Goal: Task Accomplishment & Management: Manage account settings

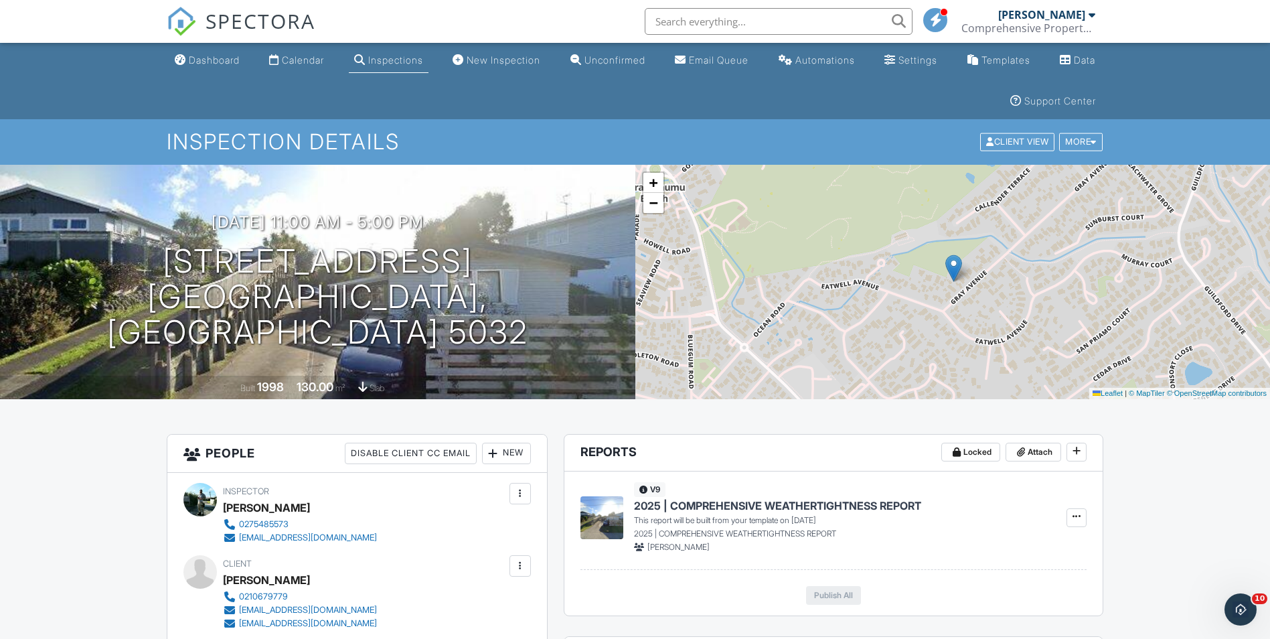
click at [322, 56] on div "Calendar" at bounding box center [303, 59] width 42 height 11
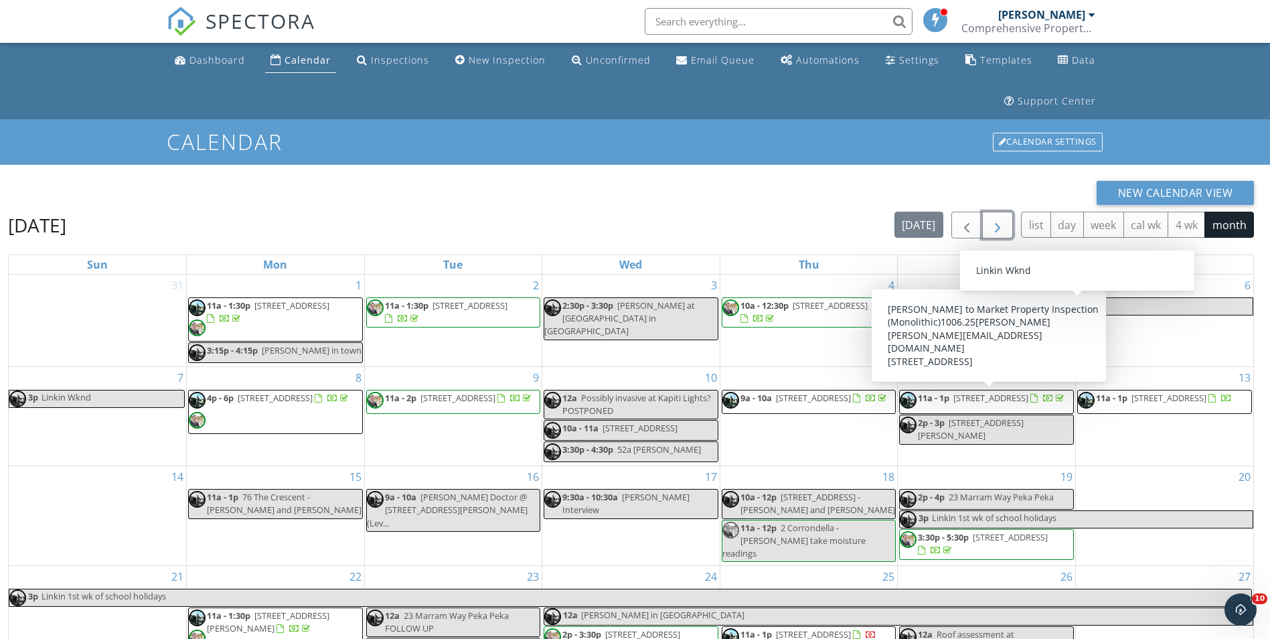
click at [996, 224] on span "button" at bounding box center [998, 226] width 16 height 16
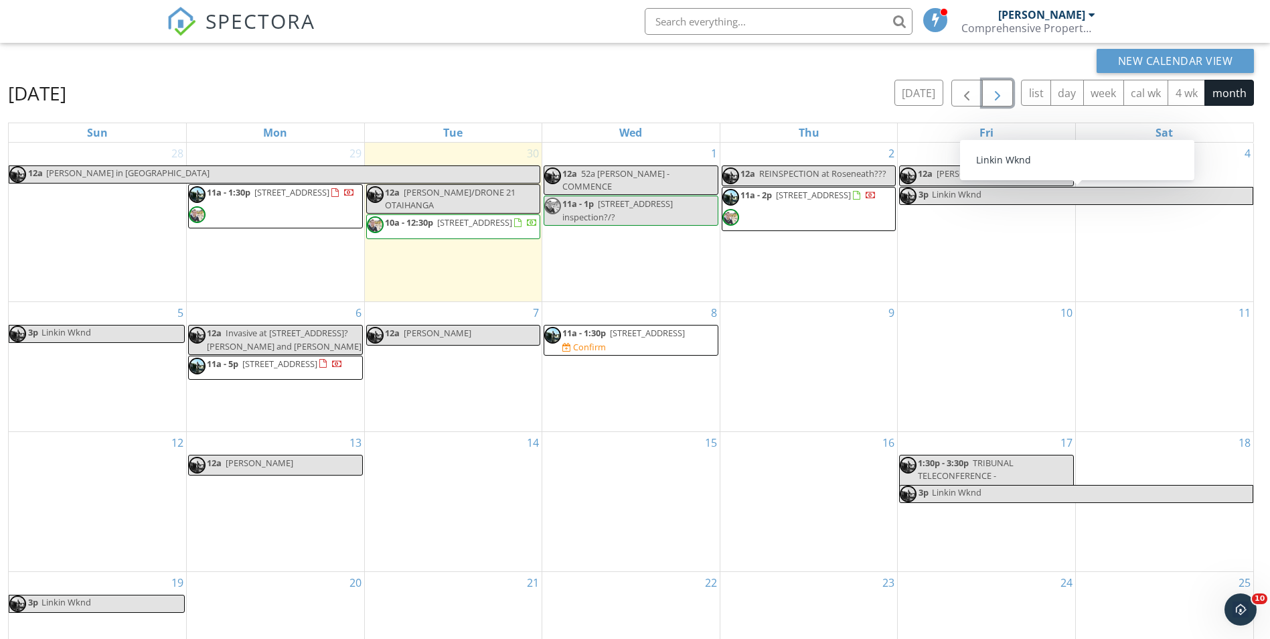
scroll to position [134, 0]
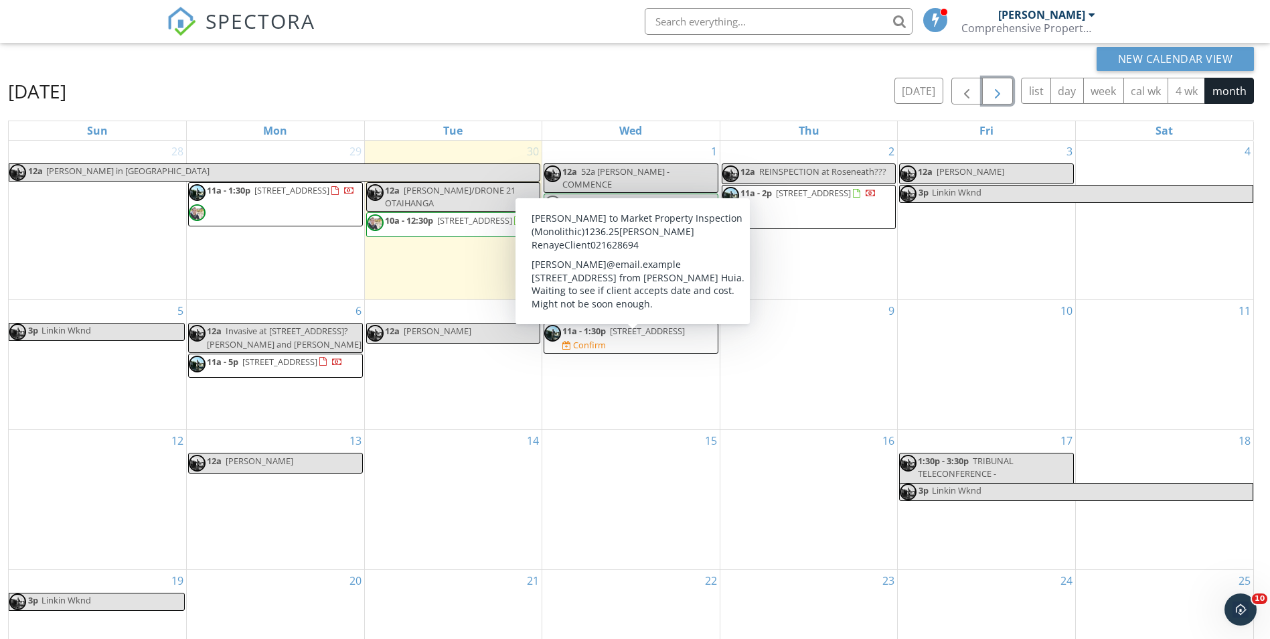
click at [669, 350] on span "11a - 1:30p 8 Tūhua Ln, Upper Hutt 5018 Confirm" at bounding box center [630, 338] width 173 height 26
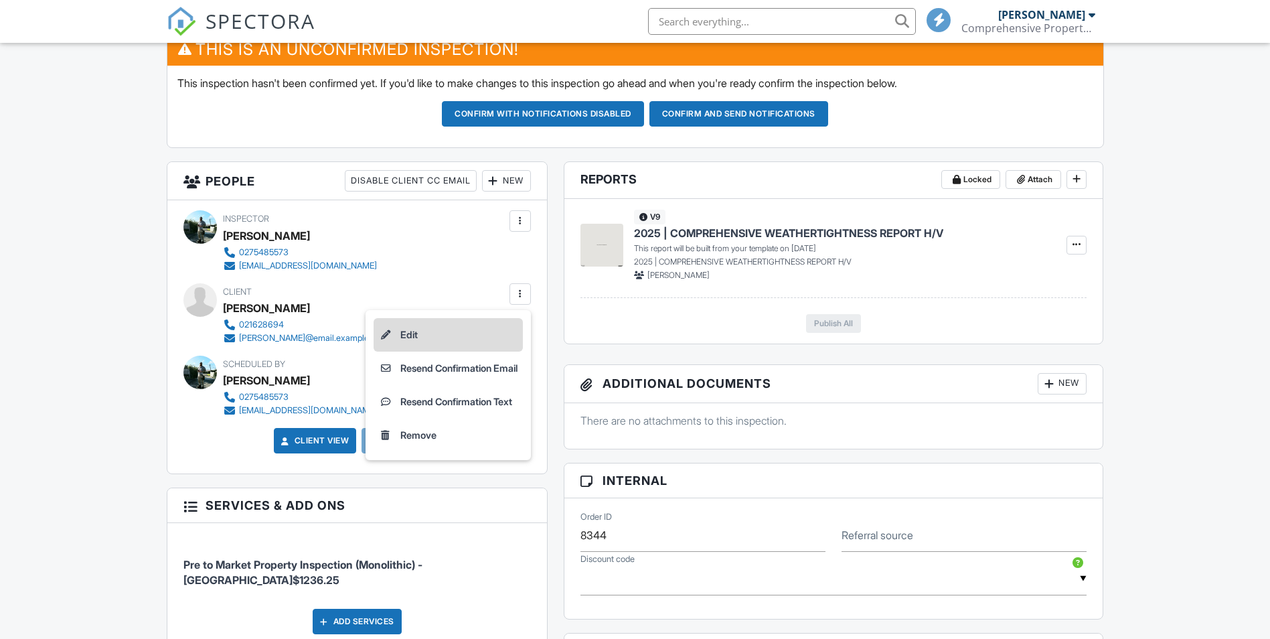
click at [438, 326] on li "Edit" at bounding box center [448, 334] width 149 height 33
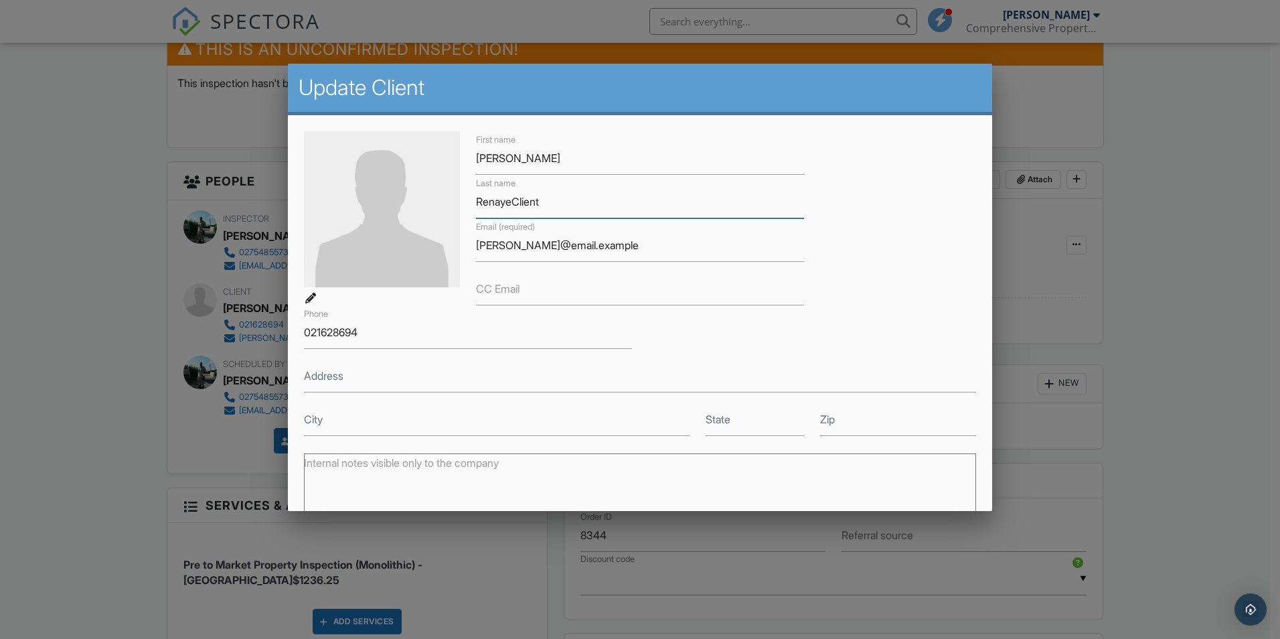
click at [539, 202] on input "RenayeClient" at bounding box center [640, 202] width 328 height 33
type input "Wood"
type input "netsta545@gmail.com"
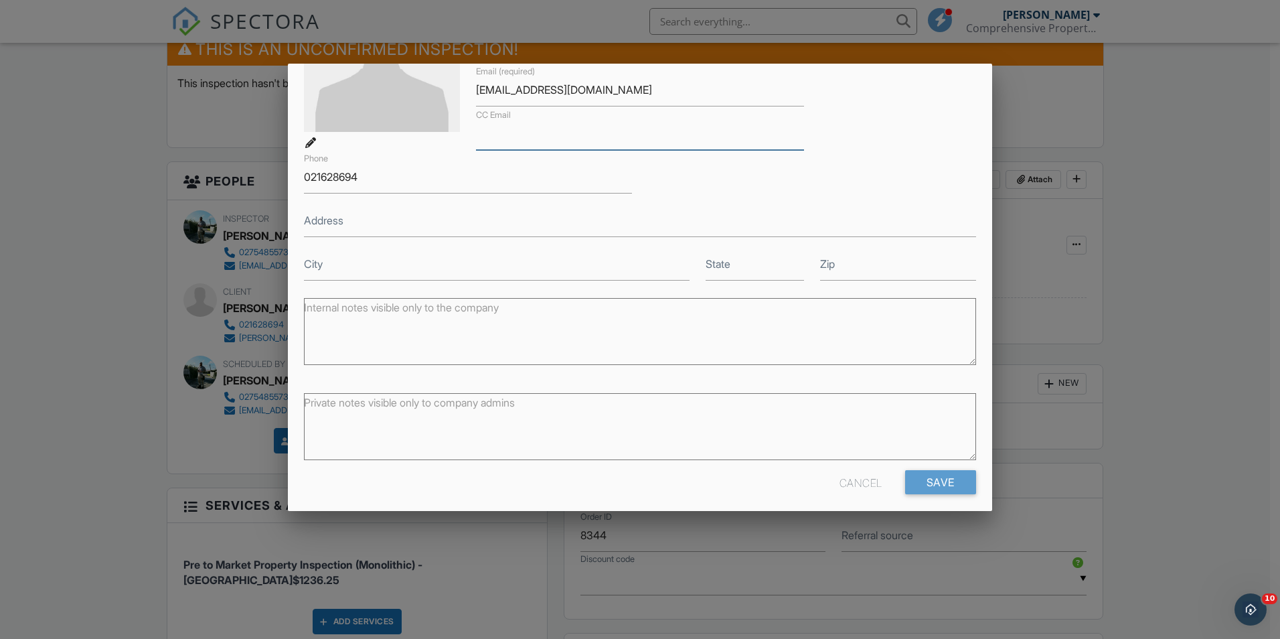
scroll to position [165, 0]
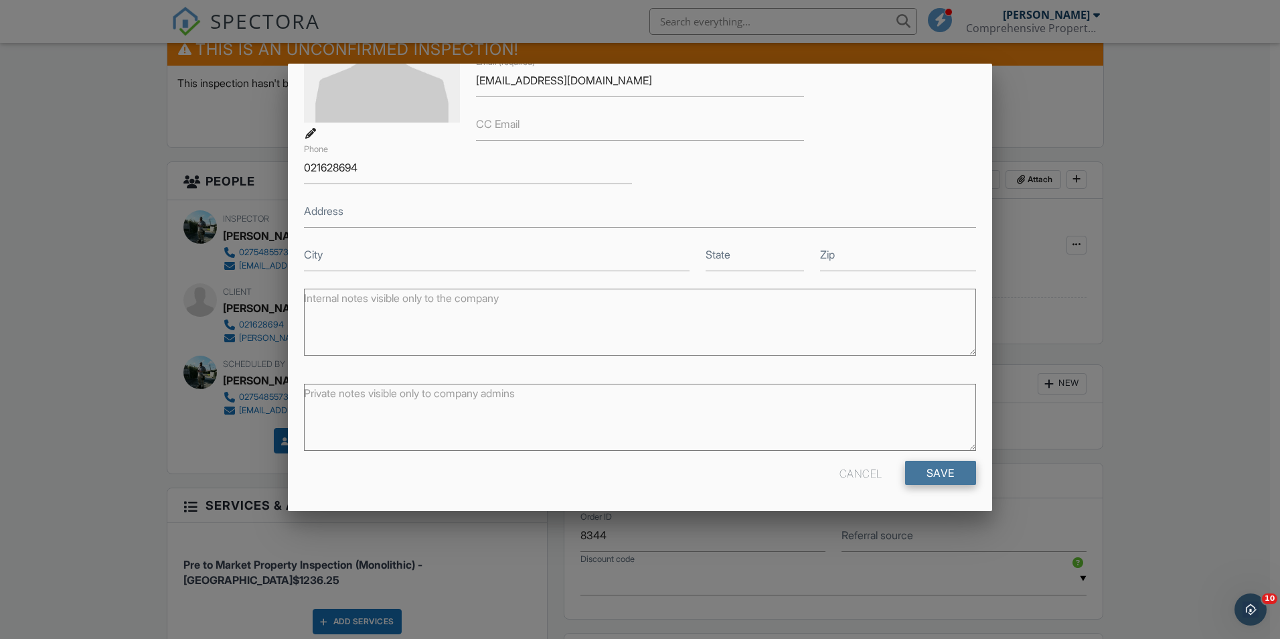
click at [919, 467] on input "Save" at bounding box center [940, 473] width 71 height 24
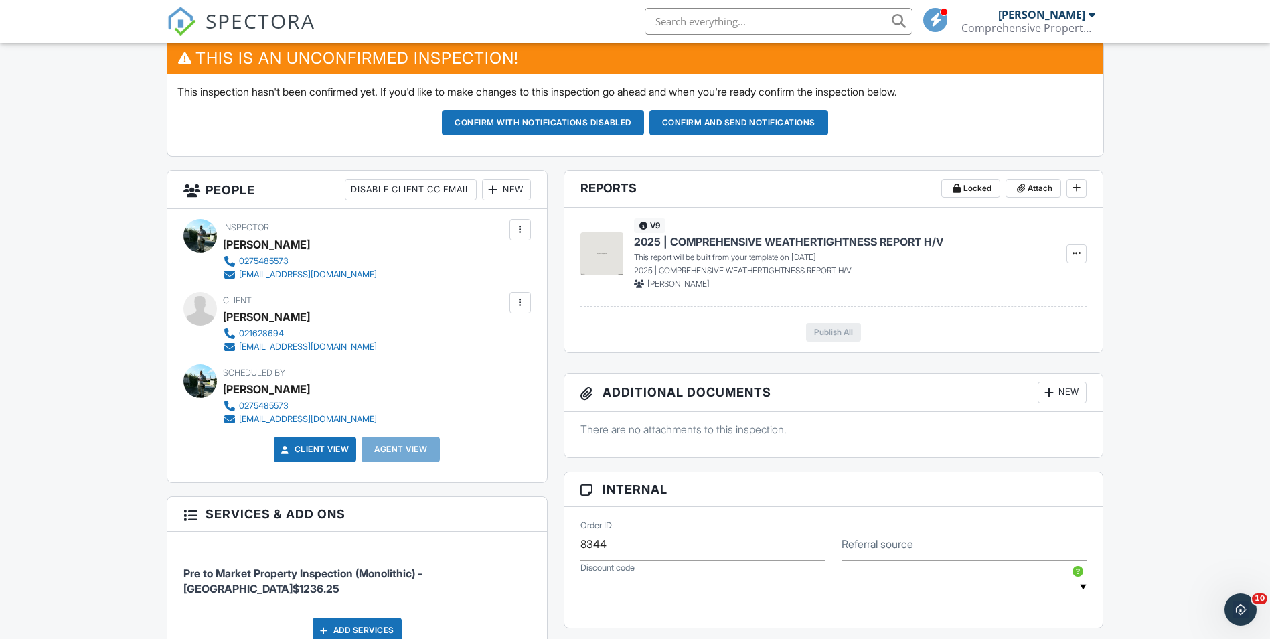
scroll to position [388, 0]
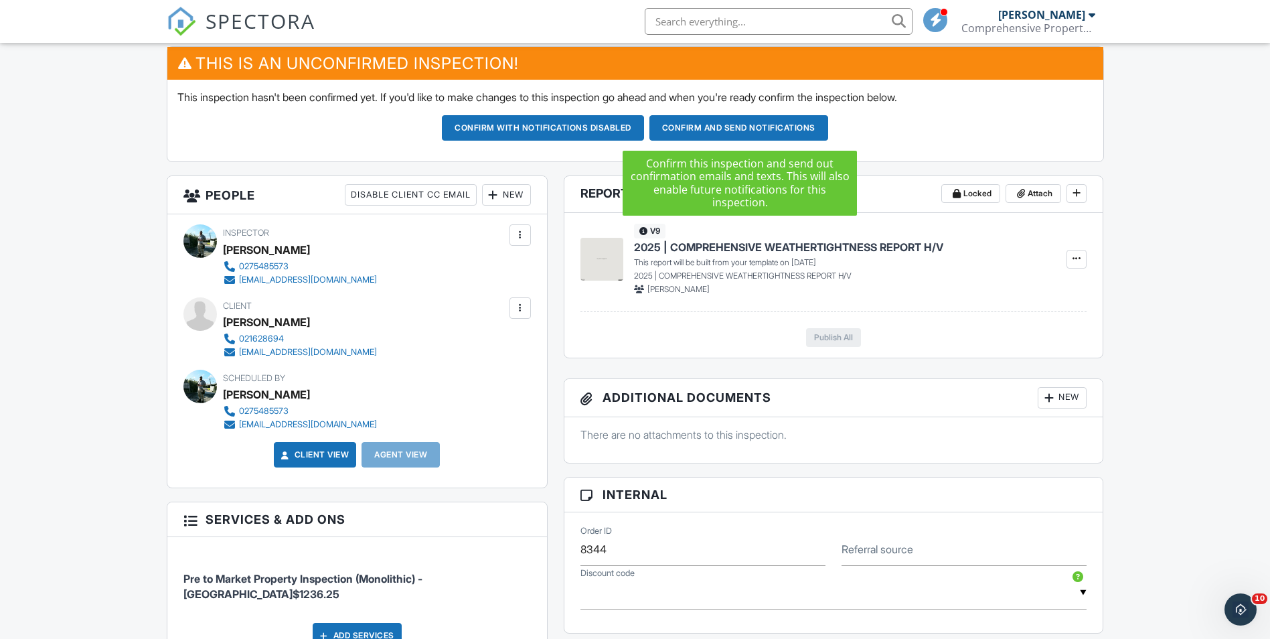
click at [746, 135] on button "Confirm and send notifications" at bounding box center [739, 127] width 179 height 25
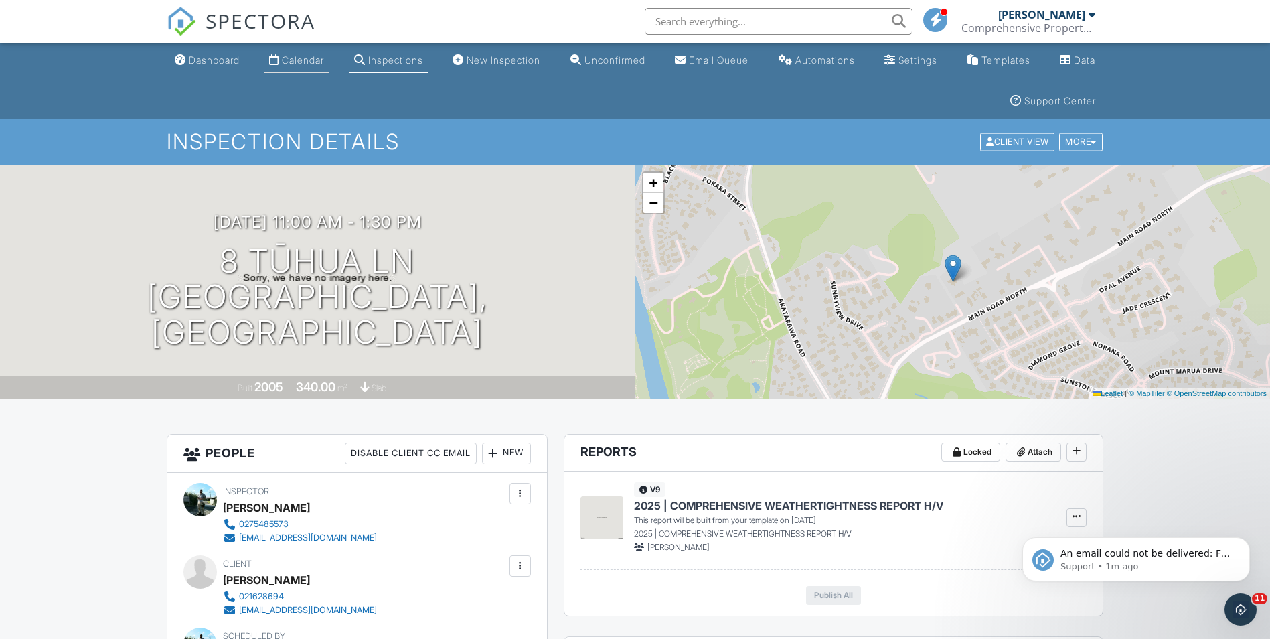
click at [305, 60] on div "Calendar" at bounding box center [303, 59] width 42 height 11
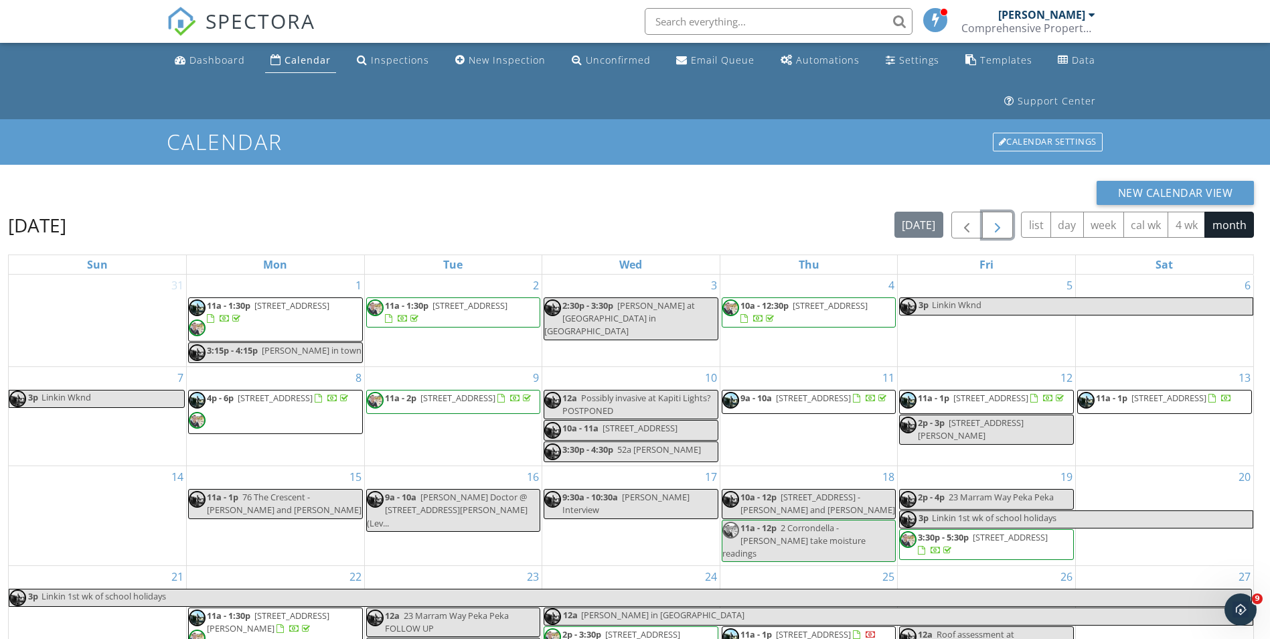
click at [1003, 226] on span "button" at bounding box center [998, 226] width 16 height 16
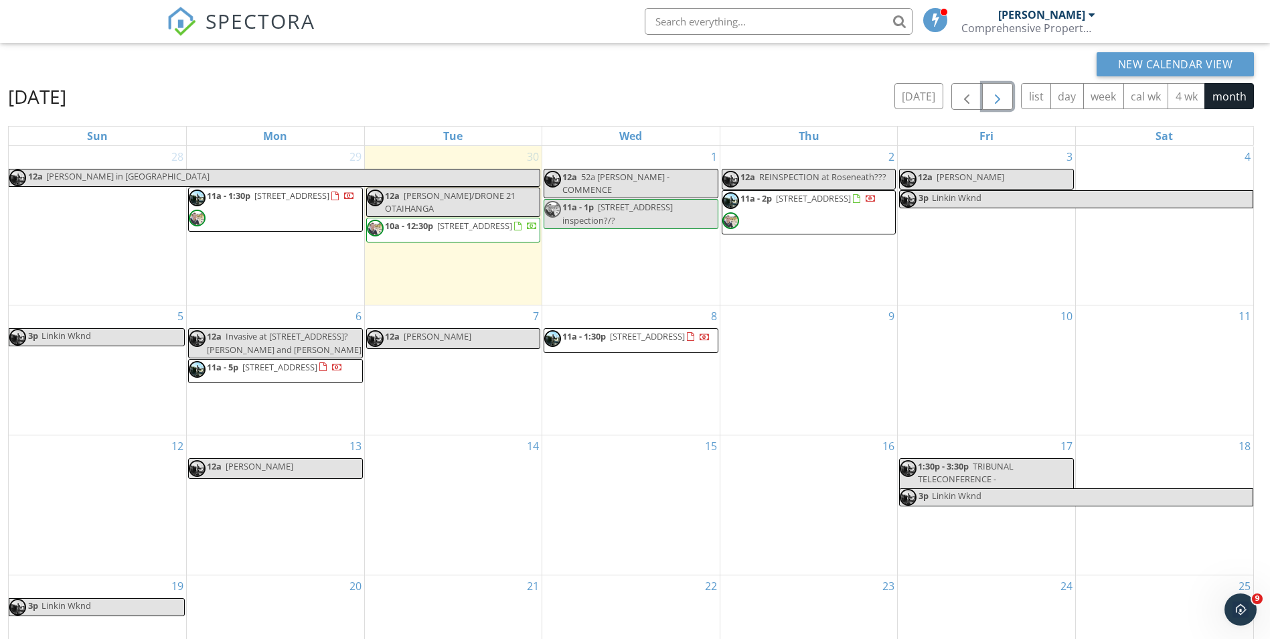
scroll to position [134, 0]
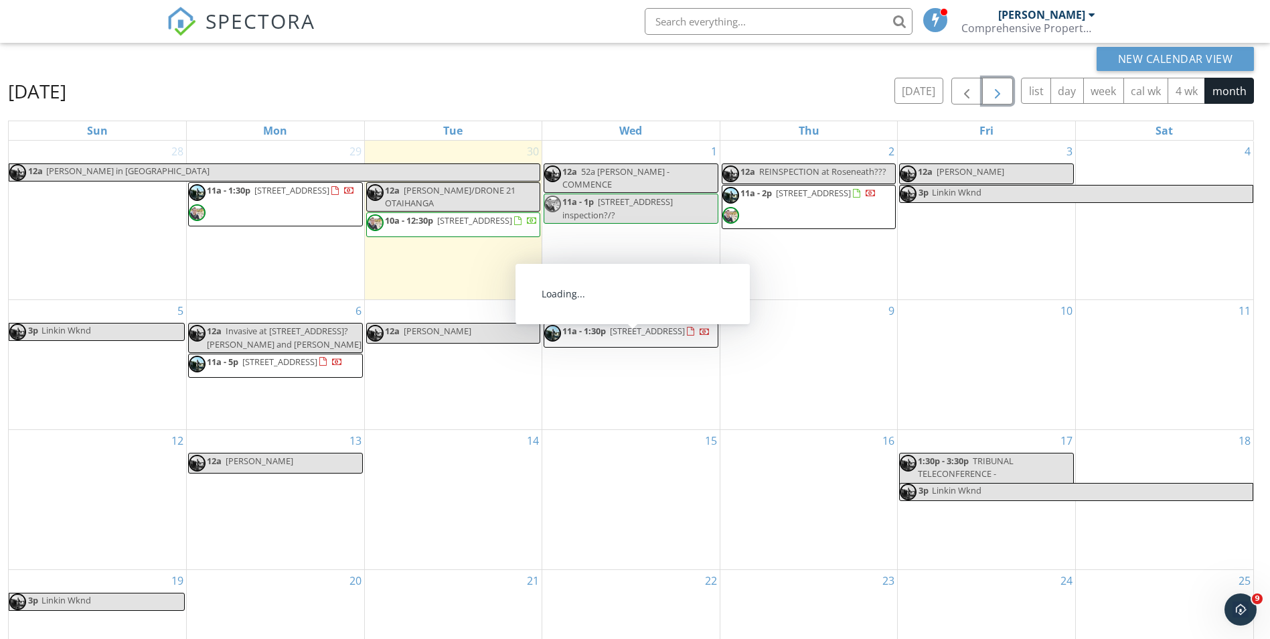
click at [666, 345] on span "11a - 1:30p 8 Tūhua Ln, Upper Hutt 5018" at bounding box center [627, 335] width 166 height 20
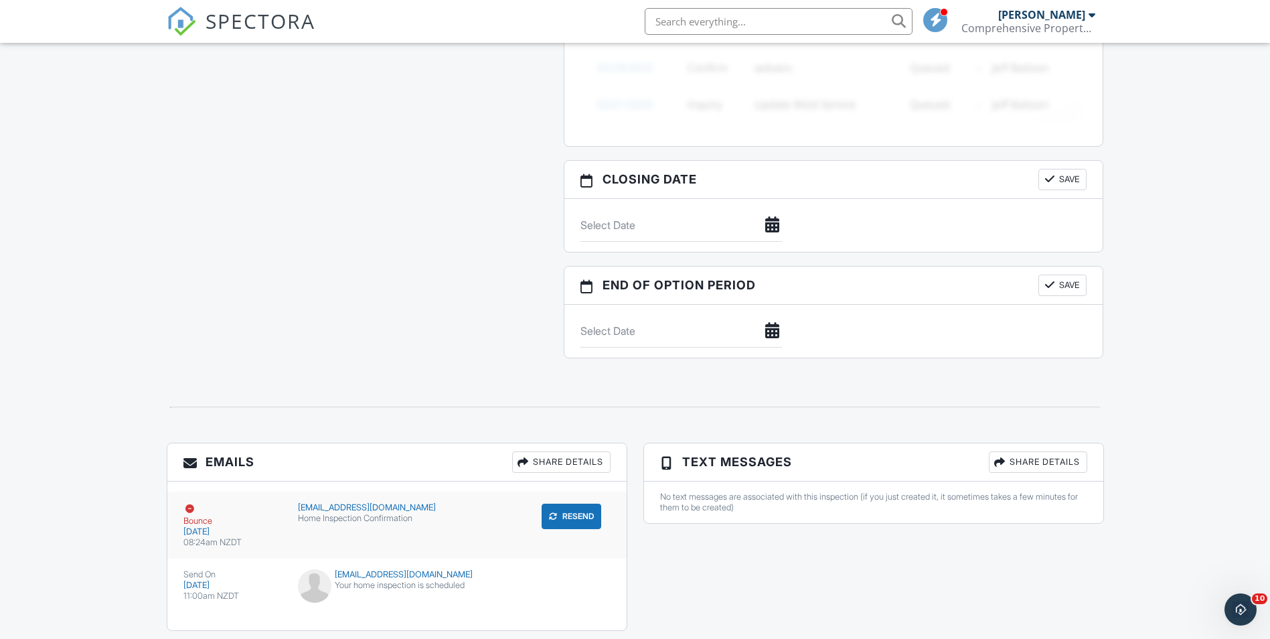
click at [473, 511] on div "netsta545@gmail.com" at bounding box center [397, 507] width 198 height 11
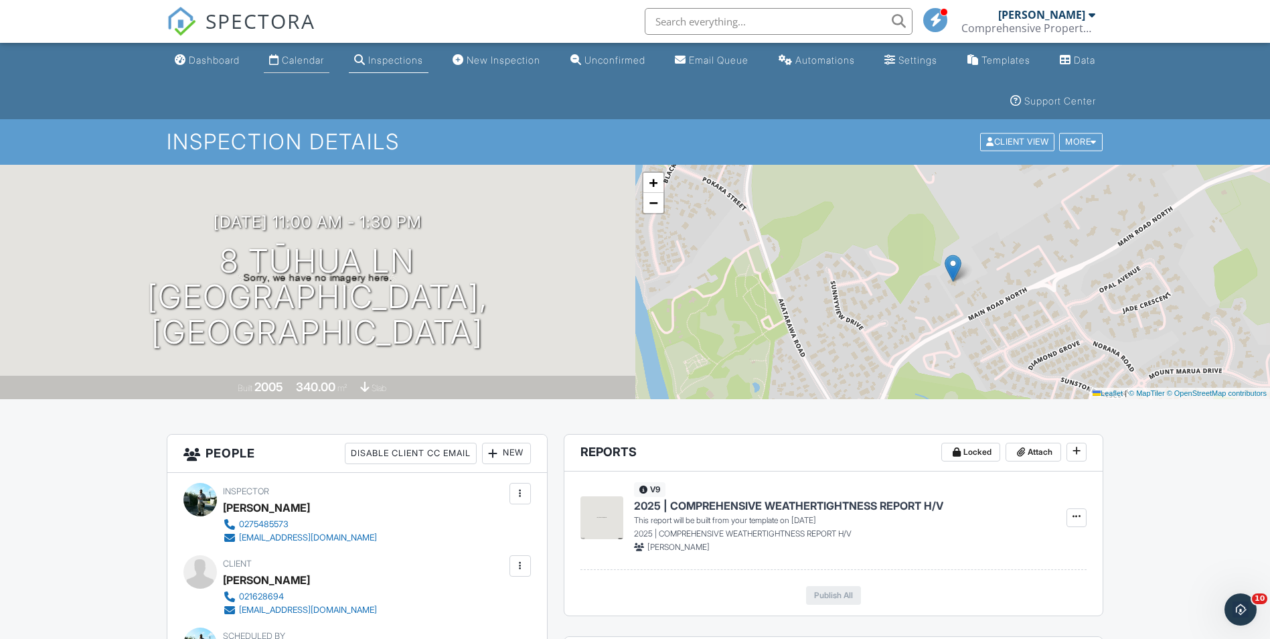
click at [293, 64] on div "Calendar" at bounding box center [303, 59] width 42 height 11
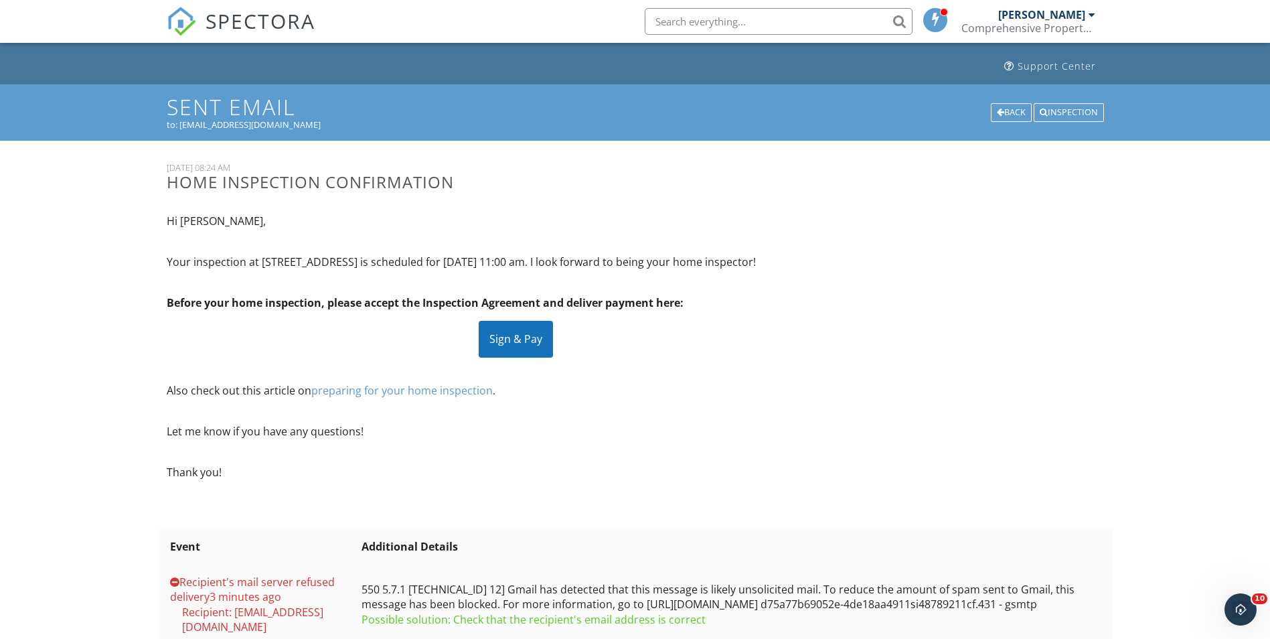
scroll to position [67, 0]
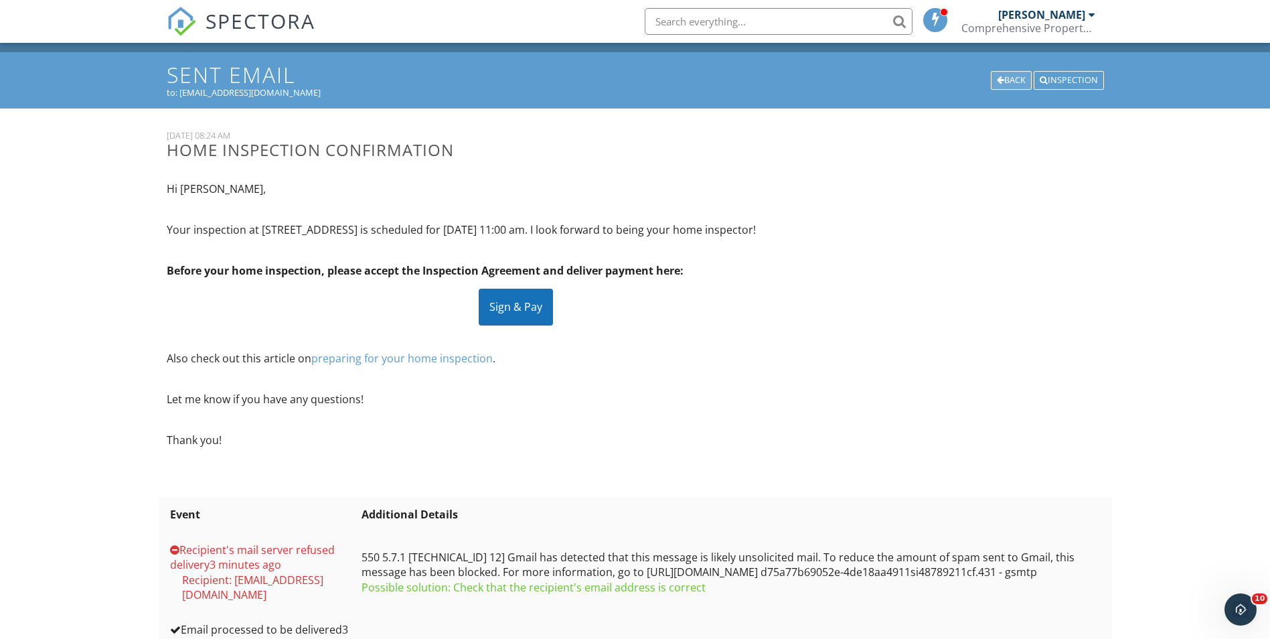
click at [1006, 79] on div "Back" at bounding box center [1011, 80] width 41 height 19
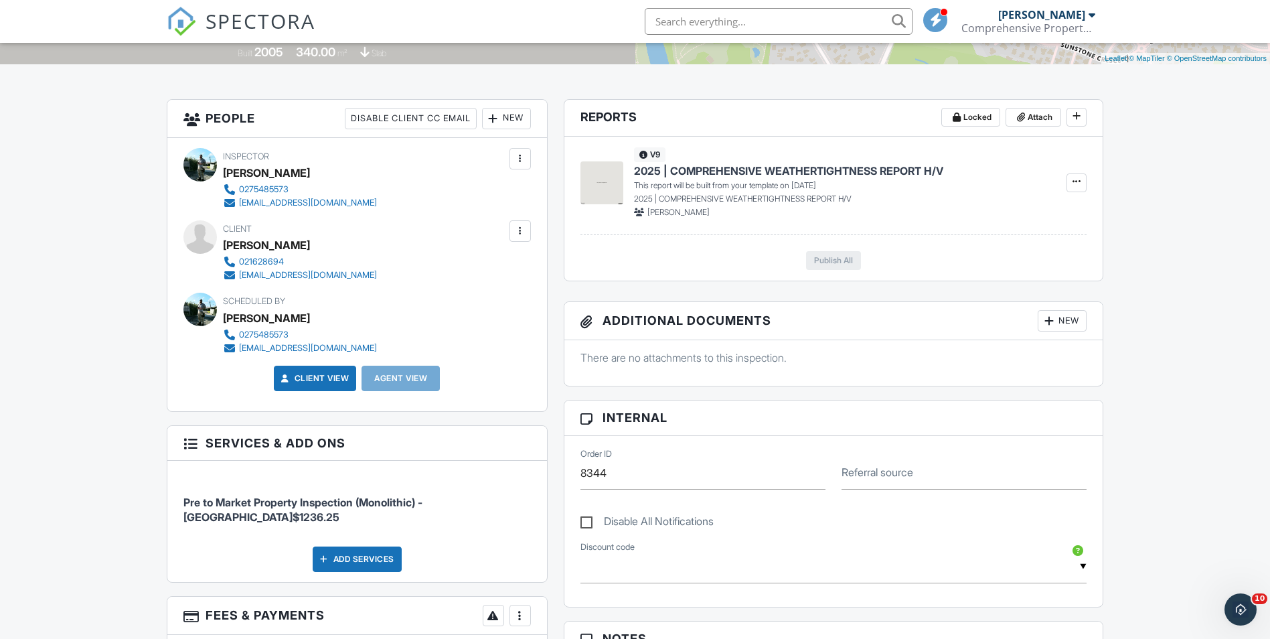
click at [518, 225] on div at bounding box center [520, 230] width 13 height 13
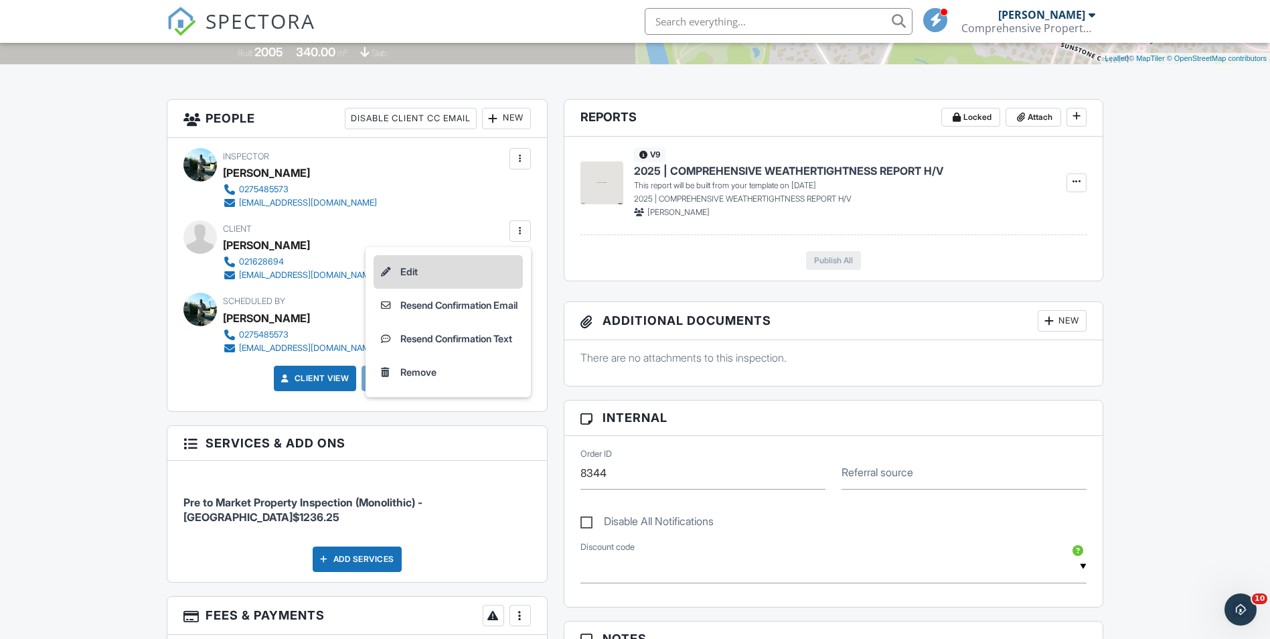
click at [433, 274] on li "Edit" at bounding box center [448, 271] width 149 height 33
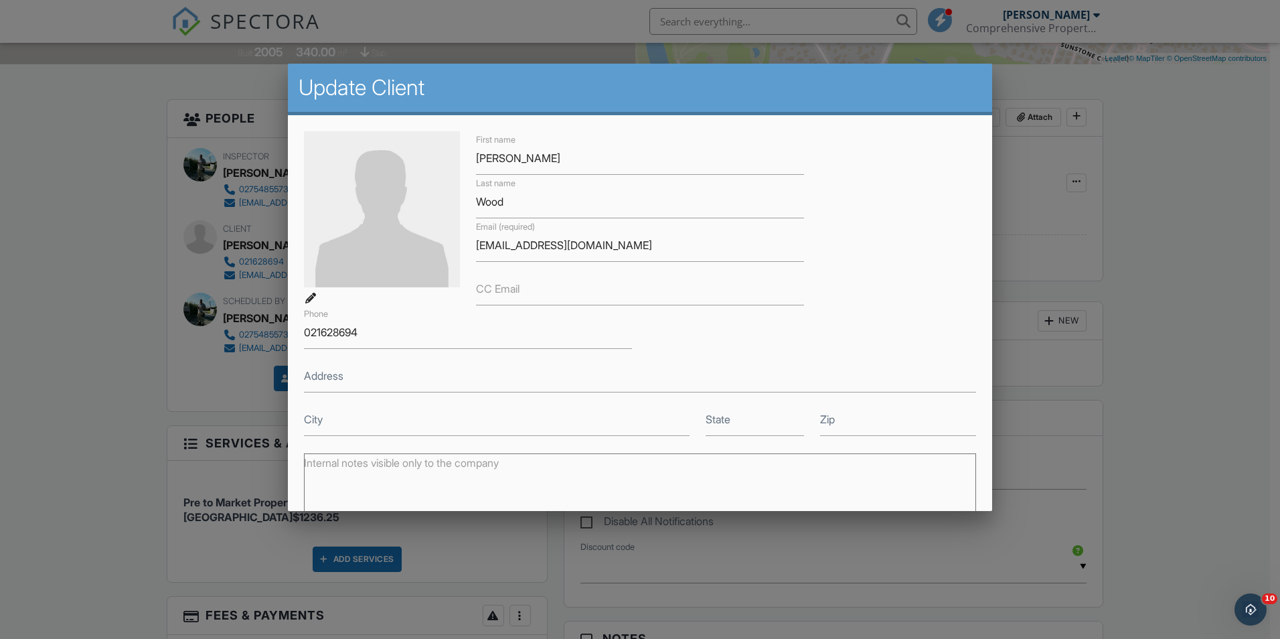
click at [498, 295] on label "CC Email" at bounding box center [498, 288] width 44 height 15
click at [498, 295] on input "CC Email" at bounding box center [640, 289] width 328 height 33
type input "[PERSON_NAME][EMAIL_ADDRESS][DOMAIN_NAME]"
type input "[GEOGRAPHIC_DATA]"
click at [917, 296] on div "First name Annette Last name Wood Email (required) netsta545@gmail.com CC Email…" at bounding box center [640, 283] width 688 height 305
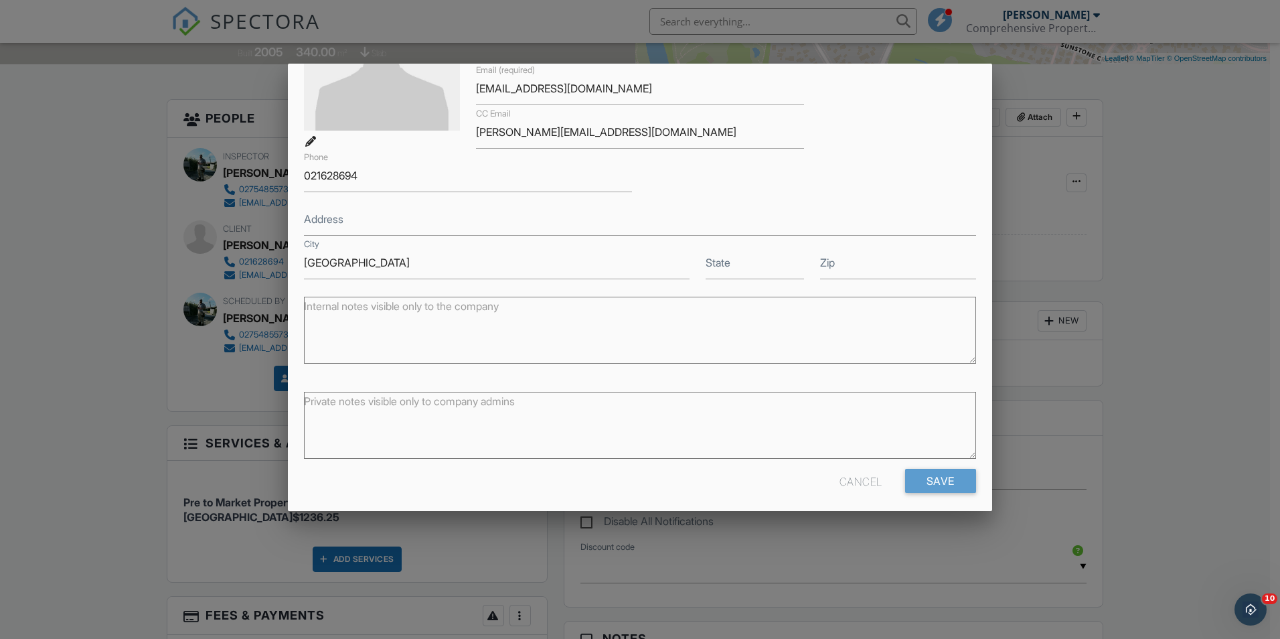
scroll to position [165, 0]
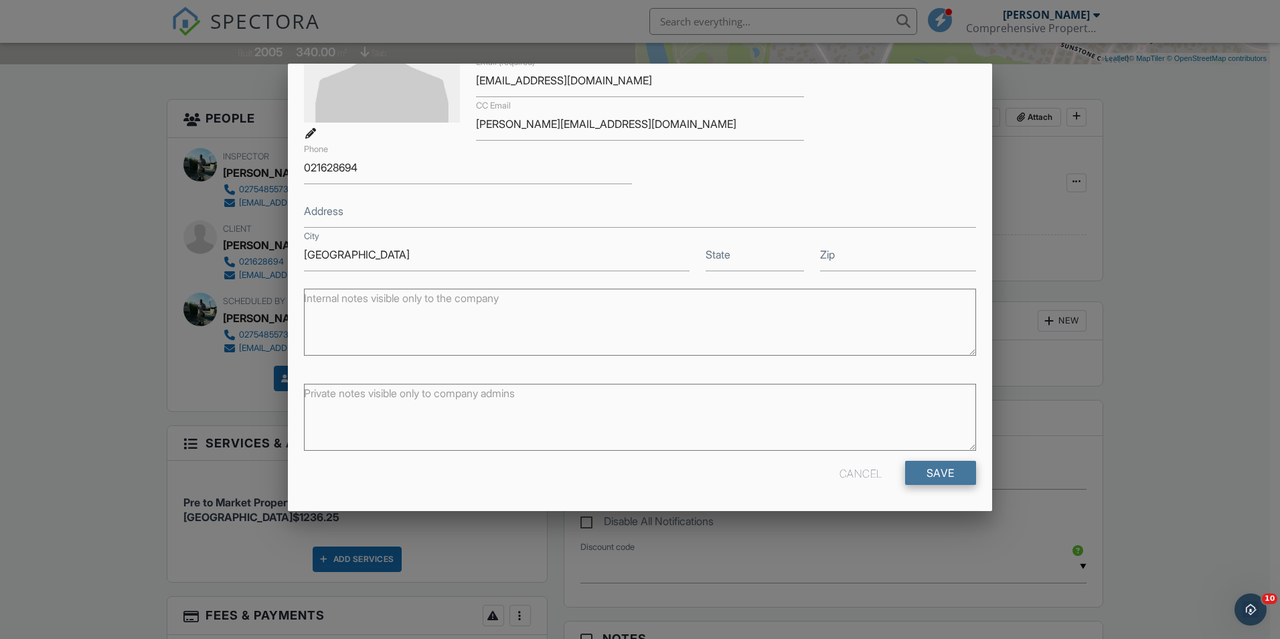
click at [947, 477] on input "Save" at bounding box center [940, 473] width 71 height 24
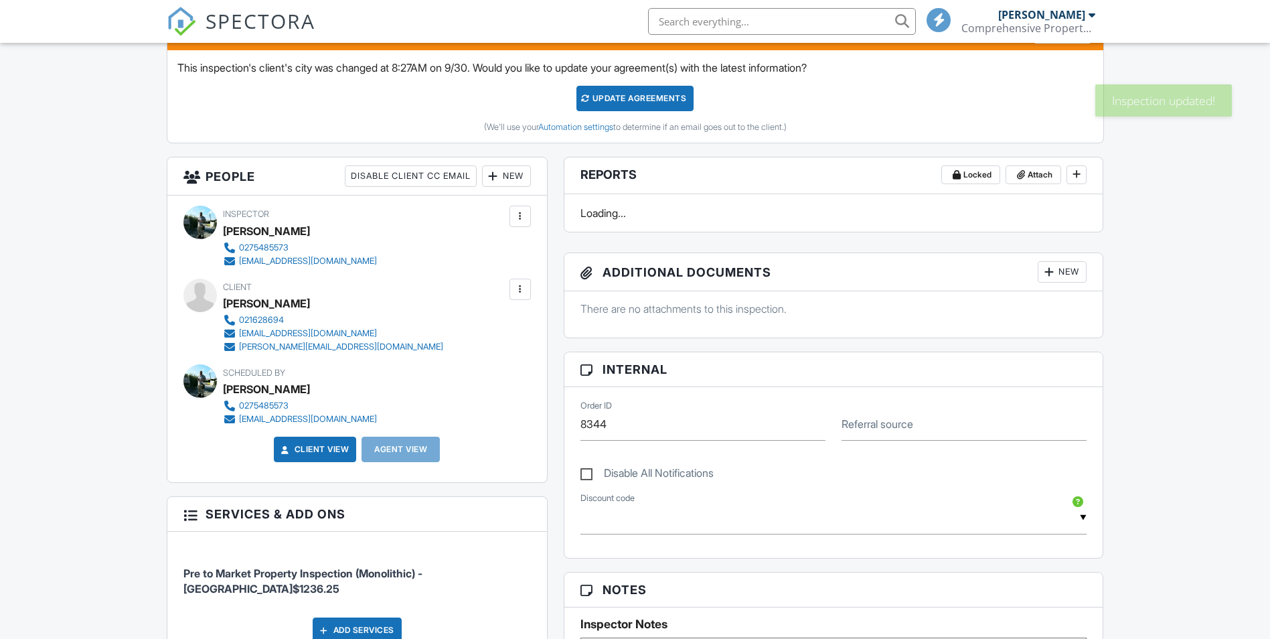
scroll to position [335, 0]
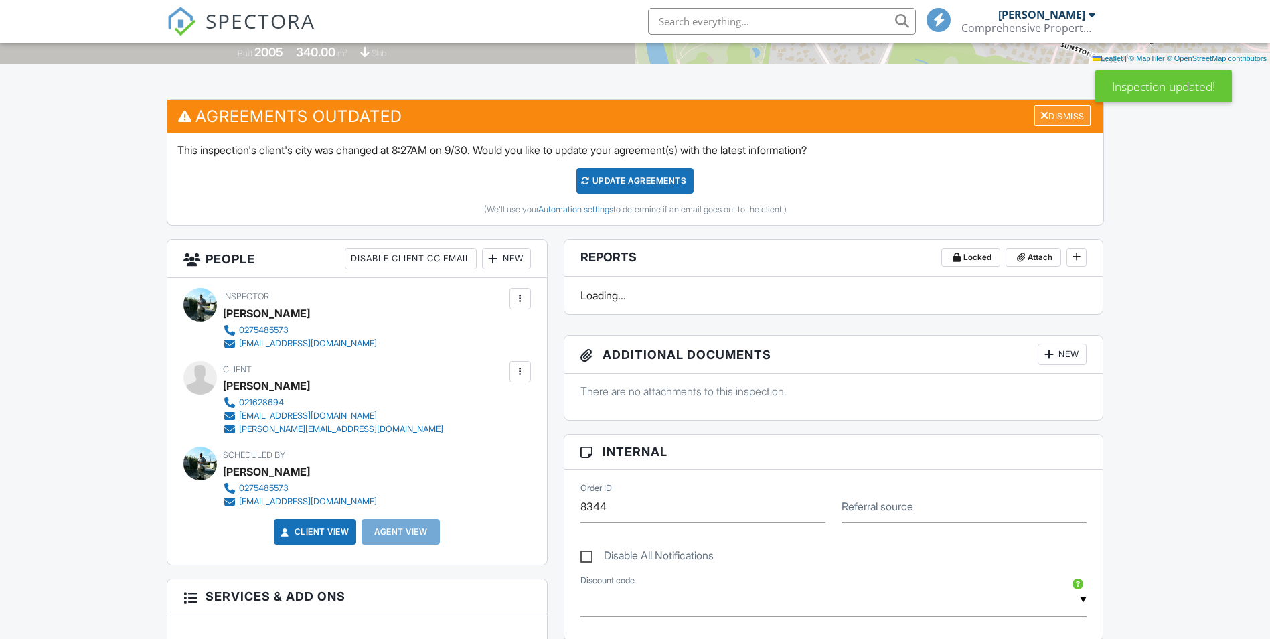
click at [1055, 108] on div "Dismiss" at bounding box center [1063, 115] width 56 height 21
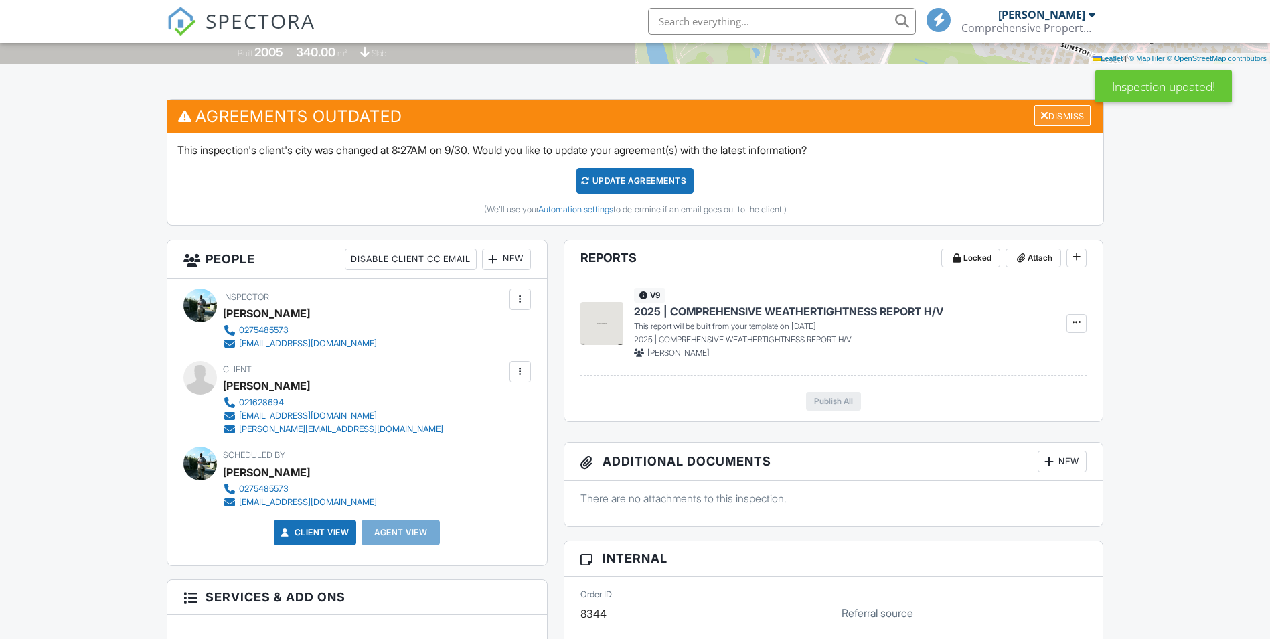
click at [1057, 117] on div "Dismiss" at bounding box center [1063, 115] width 56 height 21
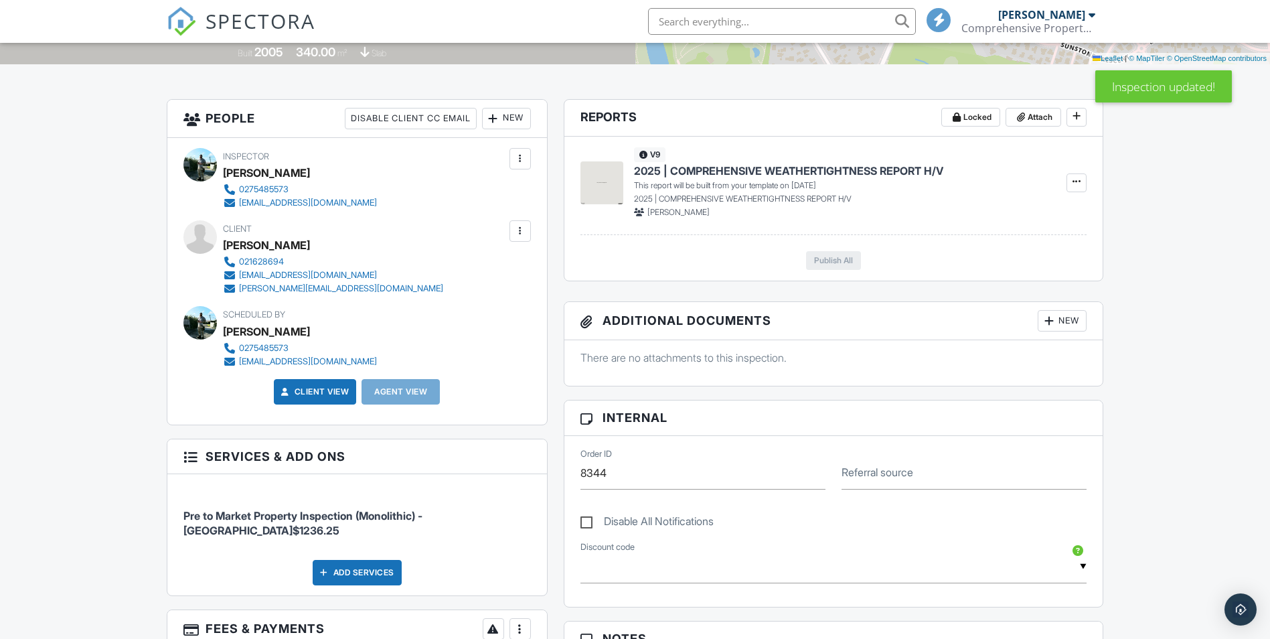
click at [525, 226] on div at bounding box center [520, 230] width 13 height 13
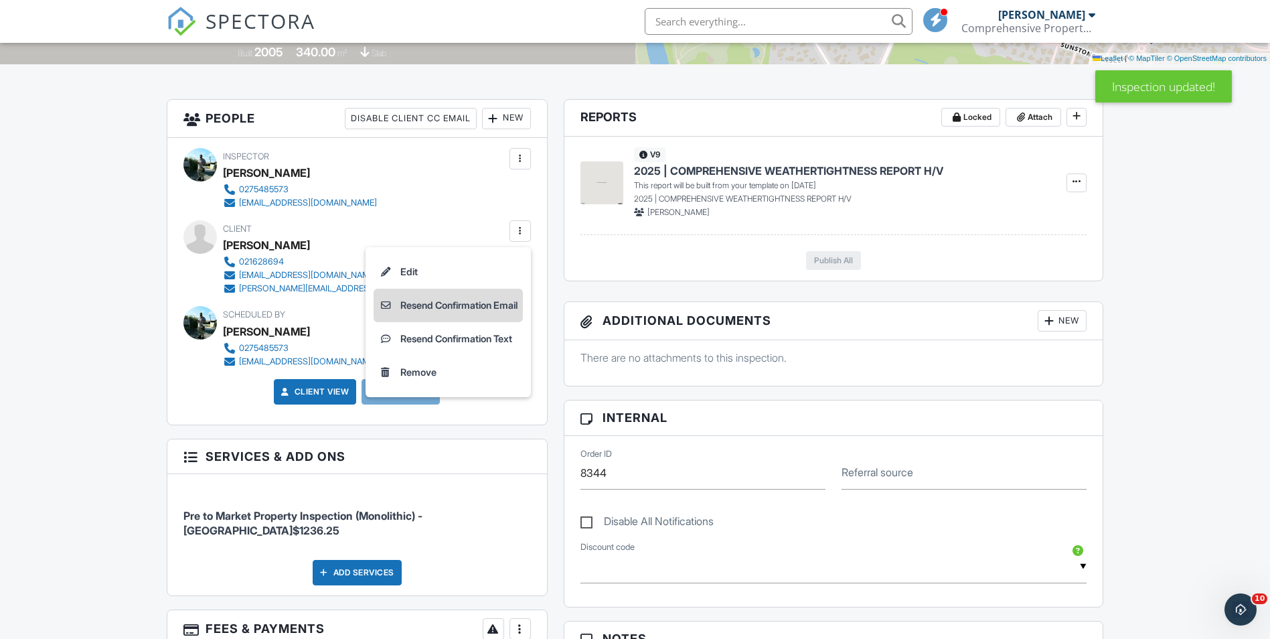
click at [480, 305] on li "Resend Confirmation Email" at bounding box center [448, 305] width 149 height 33
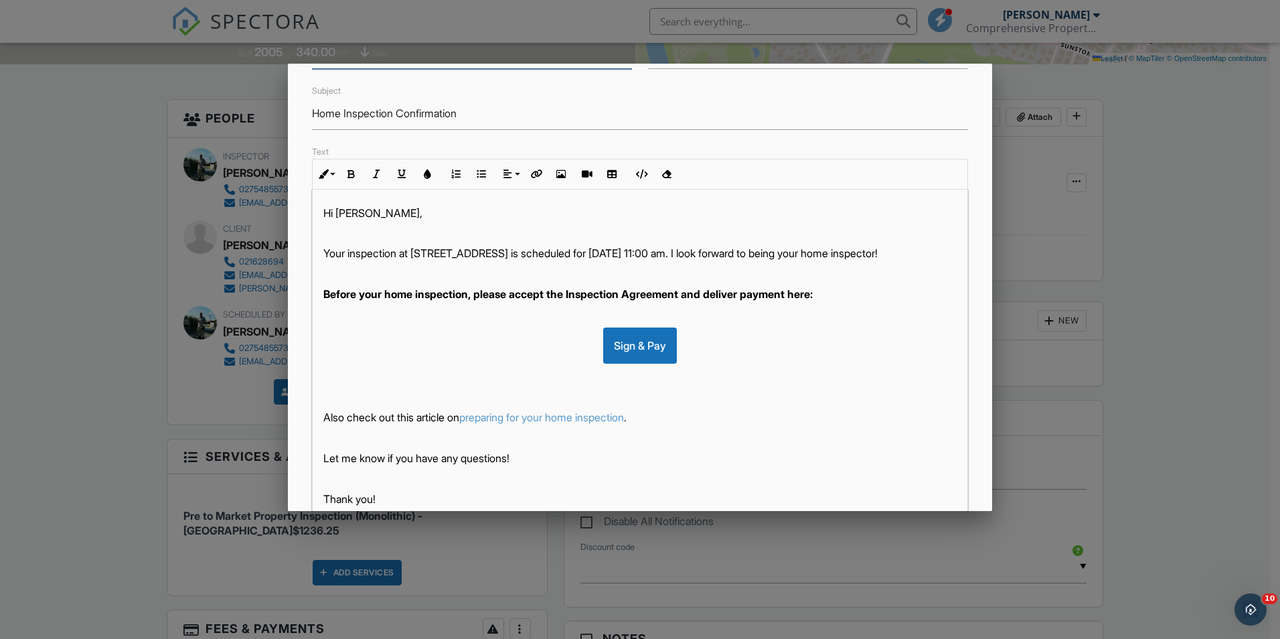
scroll to position [211, 0]
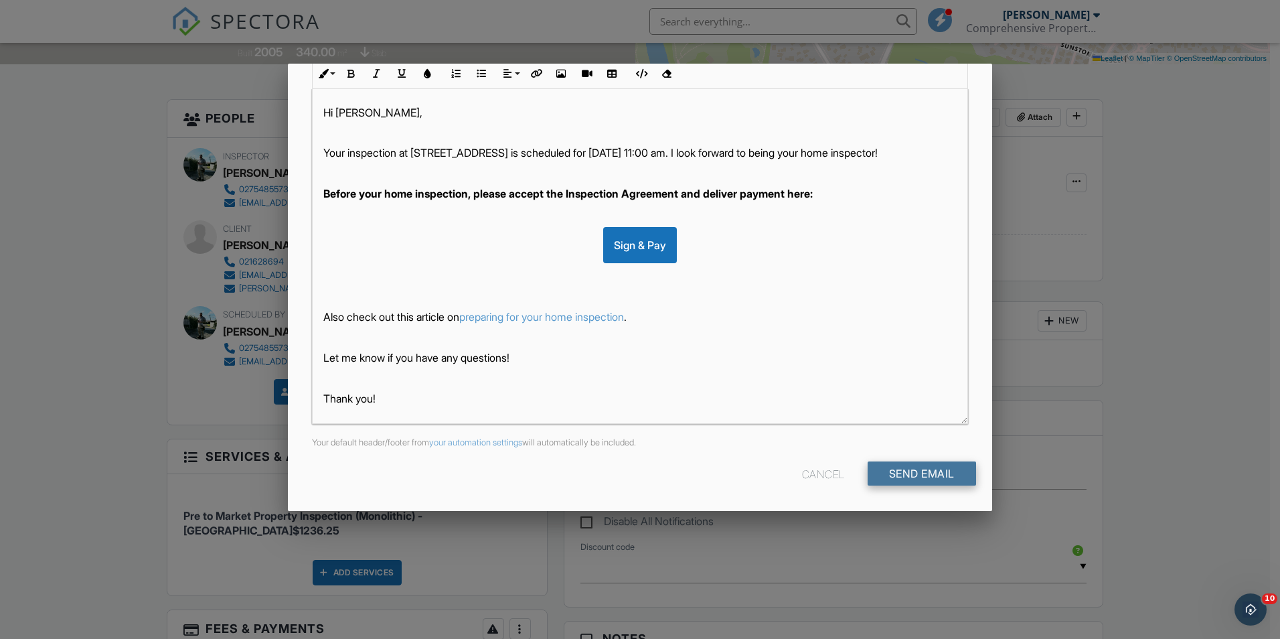
click at [918, 472] on input "Send Email" at bounding box center [922, 473] width 108 height 24
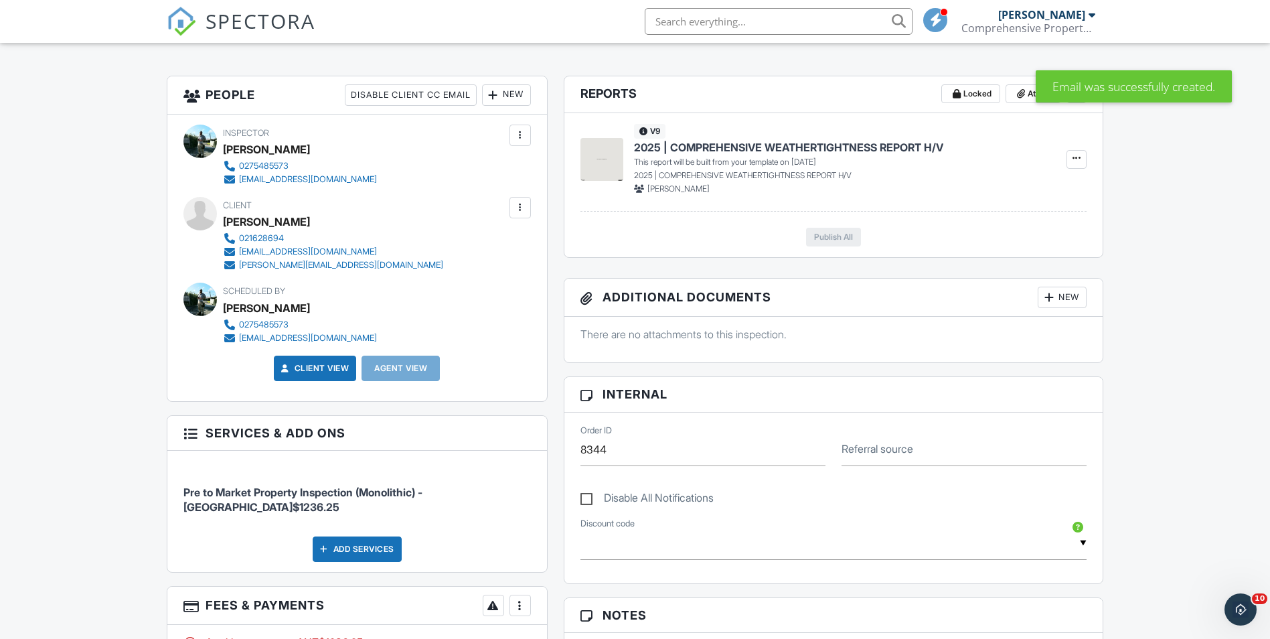
scroll to position [335, 0]
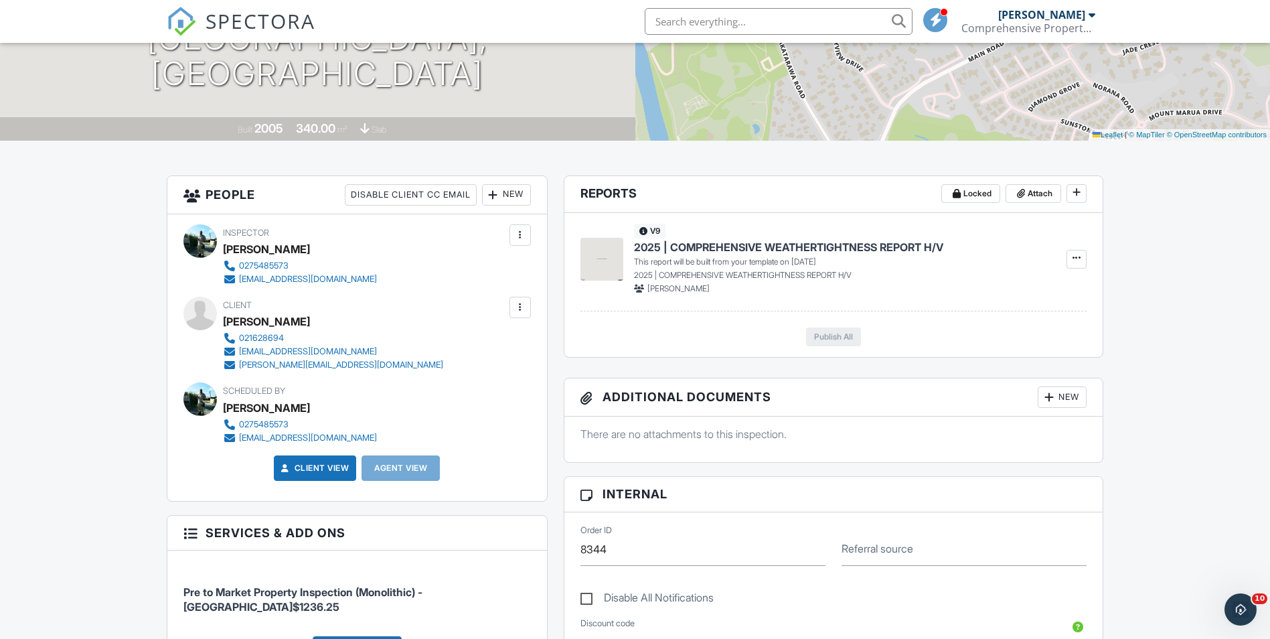
scroll to position [147, 0]
